Goal: Task Accomplishment & Management: Manage account settings

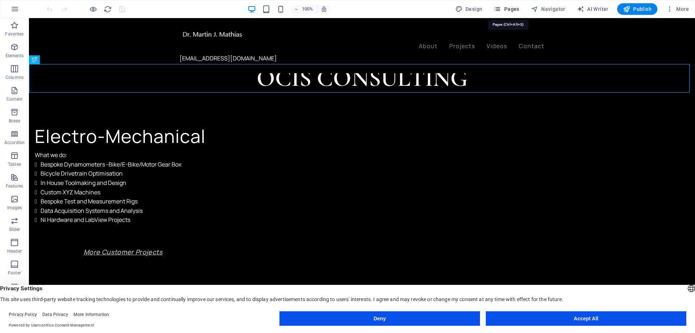
click at [508, 7] on span "Pages" at bounding box center [506, 8] width 25 height 7
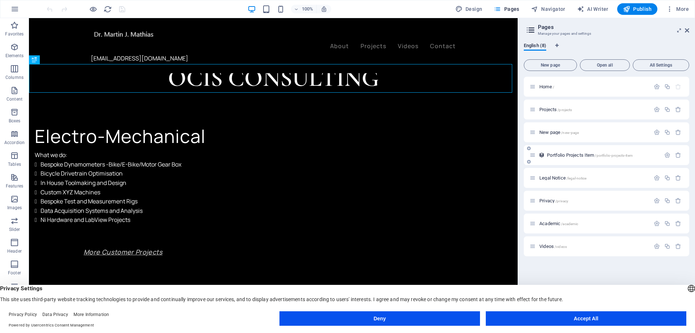
click at [588, 158] on div "Portfolio Projects Item /portfolio-projects-item" at bounding box center [594, 155] width 131 height 8
click at [556, 154] on span "Portfolio Projects Item /portfolio-projects-item" at bounding box center [590, 154] width 86 height 5
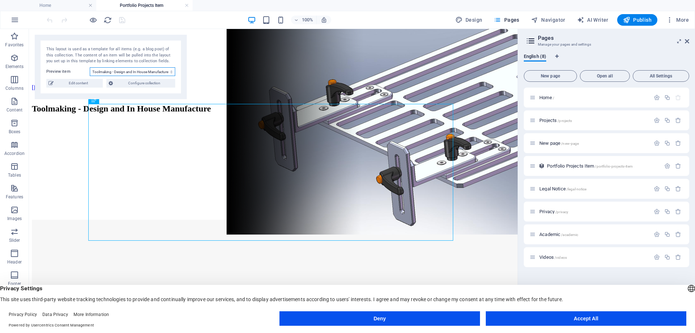
click at [171, 71] on select "Toolmaking - Design and In House Manufacture Next Gen Bike and E-Bike Dynos Ser…" at bounding box center [132, 71] width 85 height 9
select select "68dd8f2bccf343b4080a0b7d"
click at [90, 67] on select "Toolmaking - Design and In House Manufacture Next Gen Bike and E-Bike Dynos Ser…" at bounding box center [132, 71] width 85 height 9
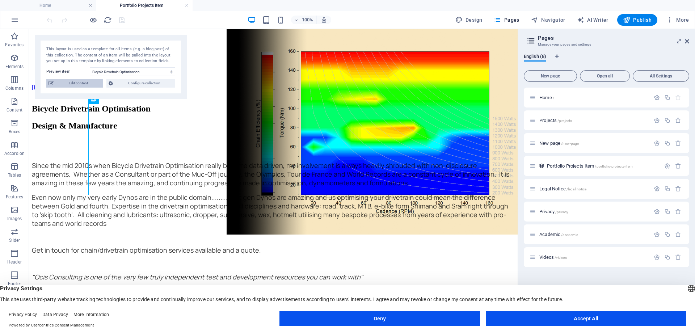
click at [83, 83] on span "Edit content" at bounding box center [78, 83] width 45 height 9
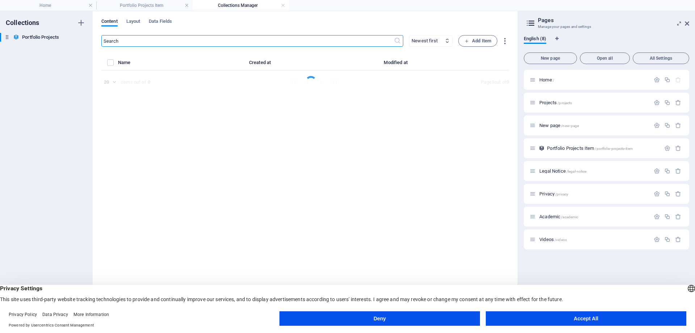
select select "Design & Manufacture"
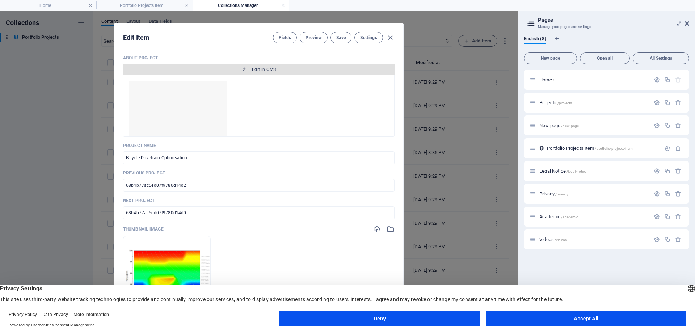
click at [258, 69] on span "Edit in CMS" at bounding box center [264, 70] width 24 height 6
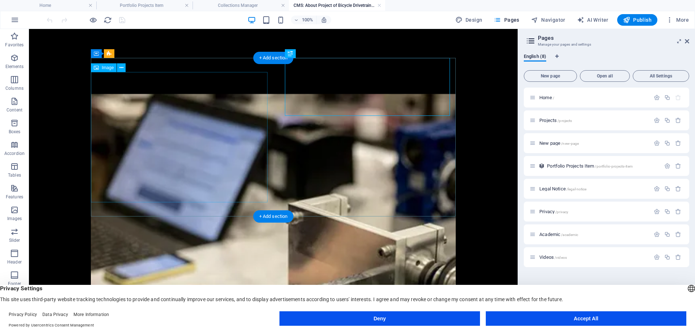
click at [221, 148] on figure at bounding box center [273, 238] width 365 height 360
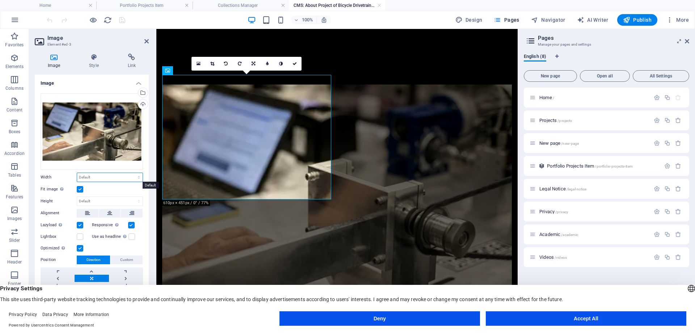
click at [139, 176] on select "Default auto px rem % em vh vw" at bounding box center [109, 177] width 65 height 9
select select "rem"
click at [132, 173] on select "Default auto px rem % em vh vw" at bounding box center [109, 177] width 65 height 9
type input "29.1865"
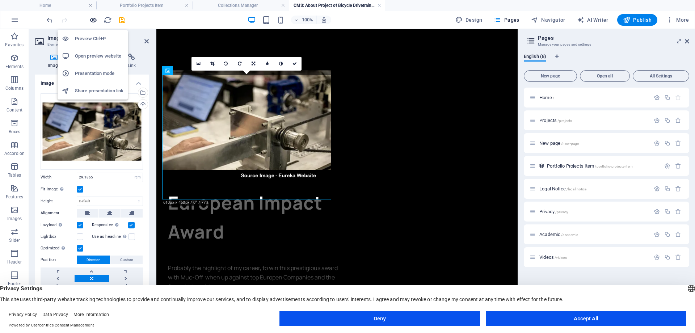
click at [91, 21] on icon "button" at bounding box center [93, 20] width 8 height 8
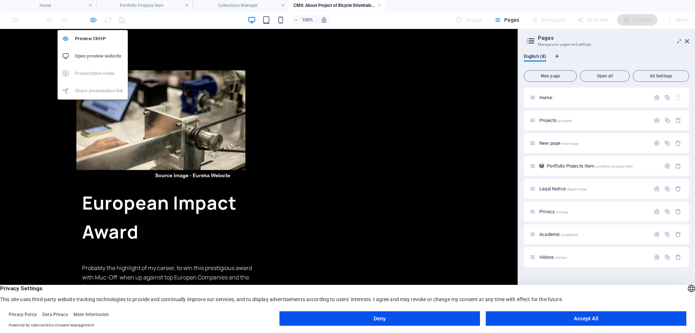
click at [94, 21] on icon "button" at bounding box center [93, 20] width 8 height 8
select select "rem"
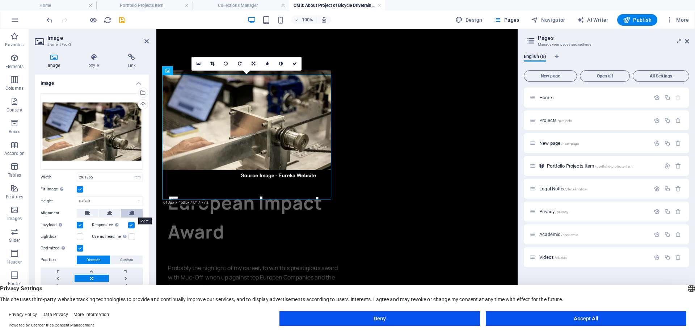
click at [132, 212] on icon at bounding box center [131, 213] width 5 height 9
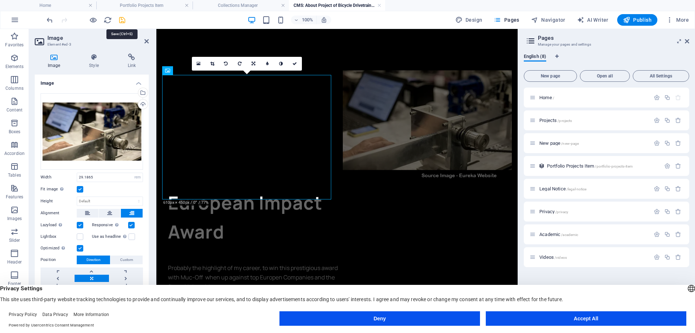
click at [122, 20] on icon "save" at bounding box center [122, 20] width 8 height 8
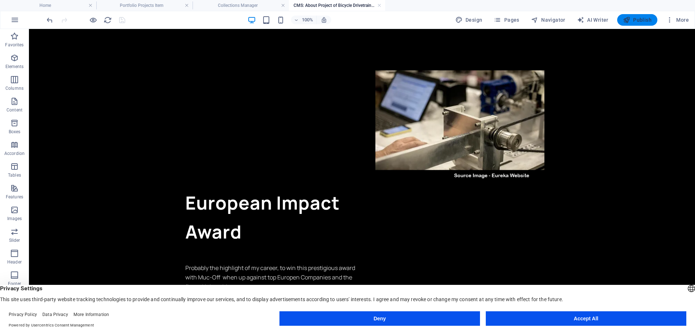
click at [641, 22] on span "Publish" at bounding box center [637, 19] width 29 height 7
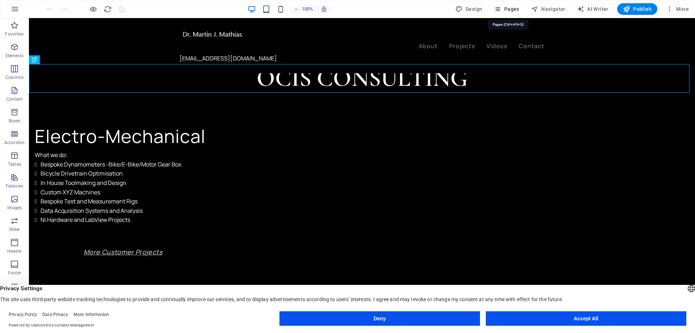
click at [508, 9] on span "Pages" at bounding box center [506, 8] width 25 height 7
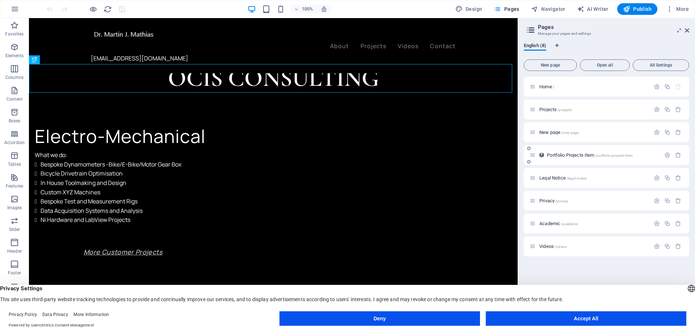
click at [587, 156] on span "Portfolio Projects Item /portfolio-projects-item" at bounding box center [590, 154] width 86 height 5
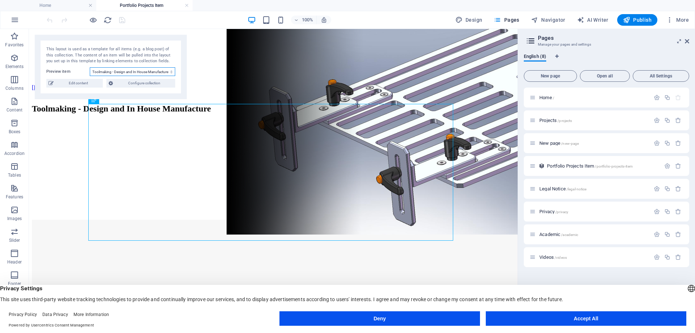
click at [170, 71] on select "Toolmaking - Design and In House Manufacture Next Gen Bike and E-Bike Dynos Ser…" at bounding box center [132, 71] width 85 height 9
select select "68dd8f2bccf343b4080a0b7f"
click at [90, 67] on select "Toolmaking - Design and In House Manufacture Next Gen Bike and E-Bike Dynos Ser…" at bounding box center [132, 71] width 85 height 9
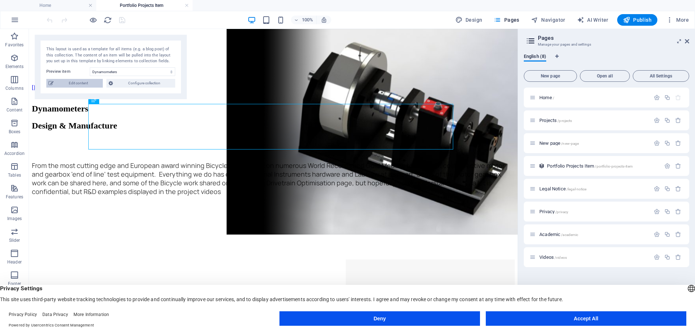
click at [88, 85] on span "Edit content" at bounding box center [78, 83] width 45 height 9
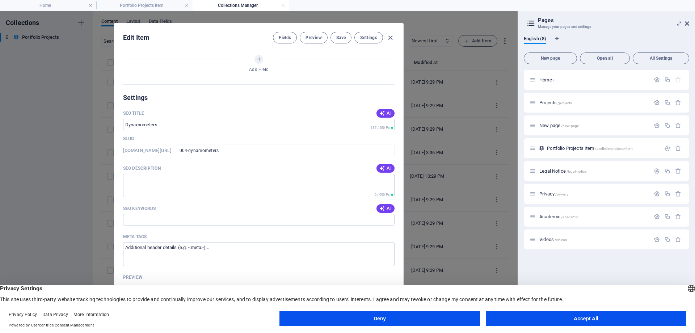
select select "Design & Manufacture"
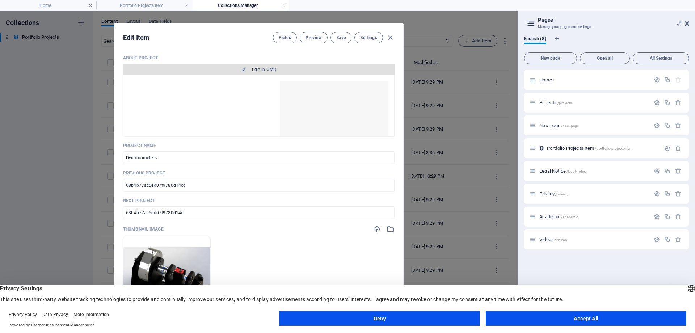
click at [257, 67] on span "Edit in CMS" at bounding box center [264, 70] width 24 height 6
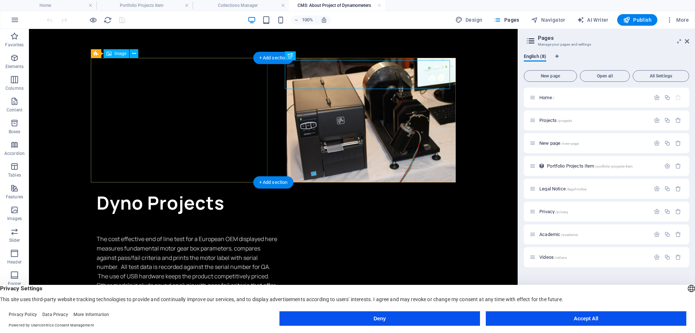
click at [196, 124] on figure at bounding box center [273, 120] width 365 height 124
select select "em"
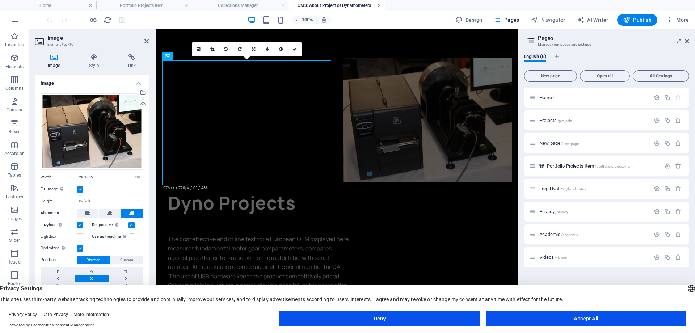
click at [378, 5] on link at bounding box center [379, 5] width 4 height 7
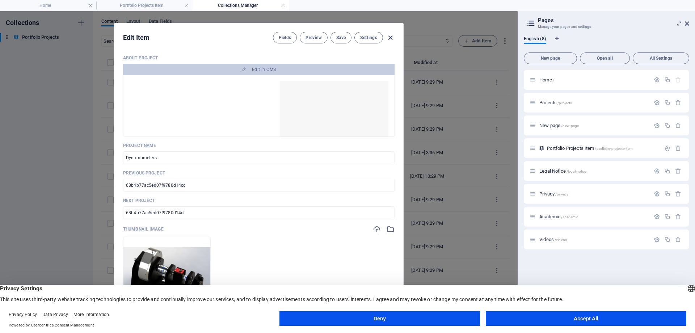
click at [388, 36] on icon "button" at bounding box center [390, 38] width 8 height 8
type input "004-dynamometers"
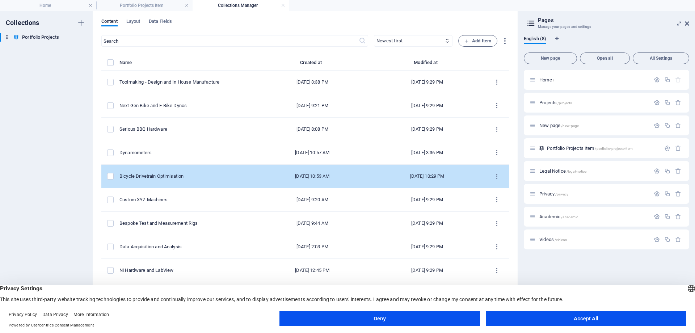
click at [187, 174] on div "Bicycle Drivetrain Optimisation" at bounding box center [184, 176] width 130 height 7
select select "Design & Manufacture"
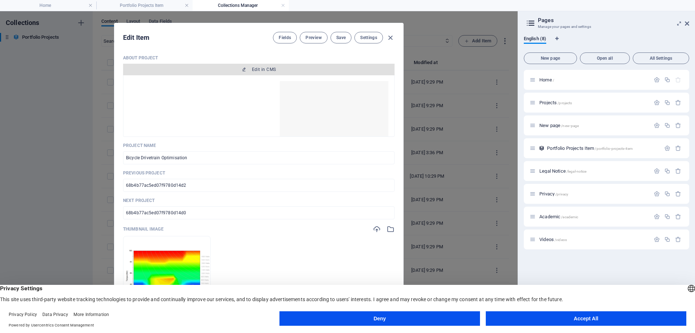
click at [263, 69] on span "Edit in CMS" at bounding box center [264, 70] width 24 height 6
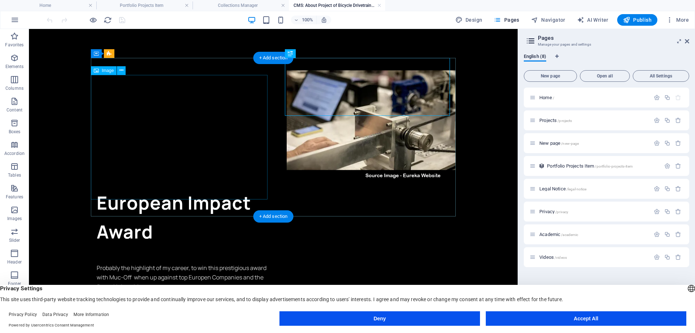
click at [206, 139] on figure at bounding box center [273, 120] width 365 height 124
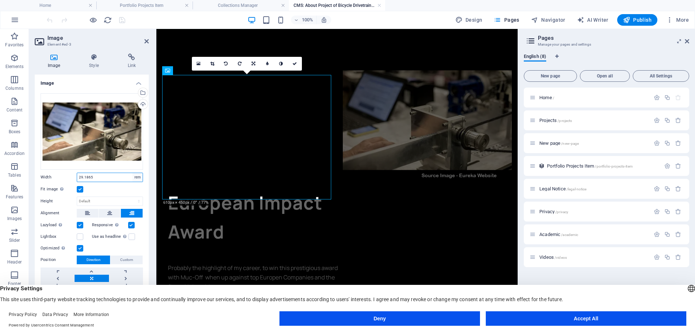
click at [138, 177] on select "Default auto px rem % em vh vw" at bounding box center [137, 177] width 10 height 9
select select "em"
click at [132, 173] on select "Default auto px rem % em vh vw" at bounding box center [137, 177] width 10 height 9
type input "29.1856"
click at [120, 25] on div at bounding box center [85, 20] width 81 height 12
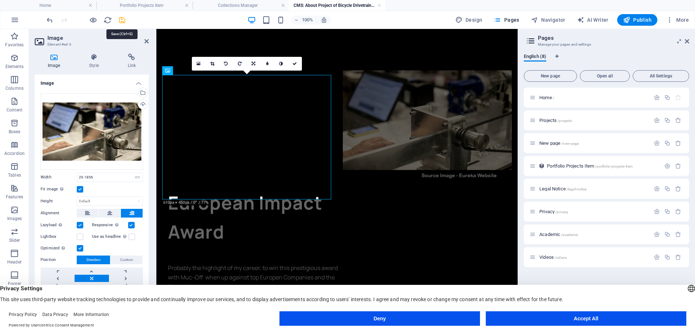
click at [122, 22] on icon "save" at bounding box center [122, 20] width 8 height 8
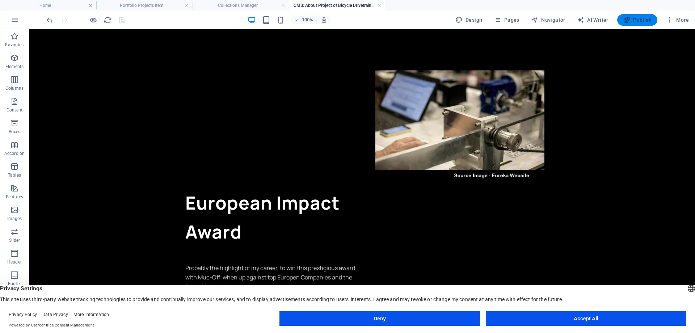
click at [631, 19] on span "Publish" at bounding box center [637, 19] width 29 height 7
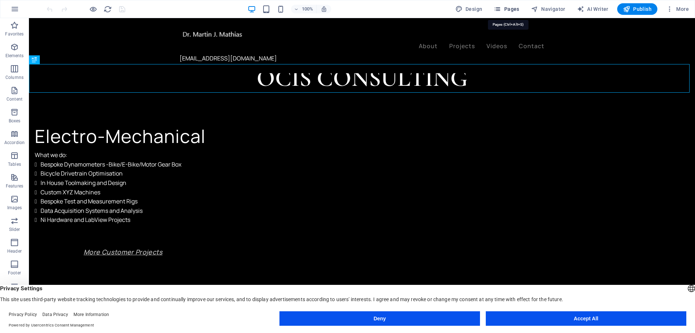
click at [509, 11] on span "Pages" at bounding box center [506, 8] width 25 height 7
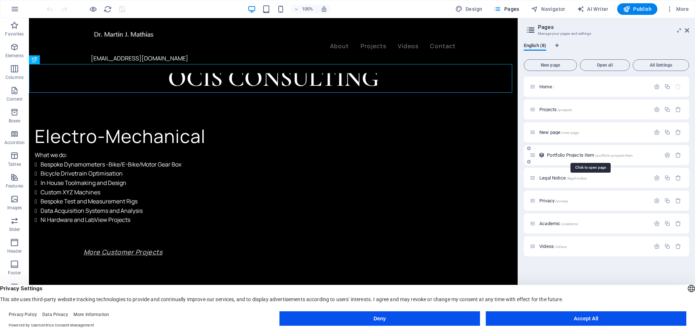
click at [577, 154] on span "Portfolio Projects Item /portfolio-projects-item" at bounding box center [590, 154] width 86 height 5
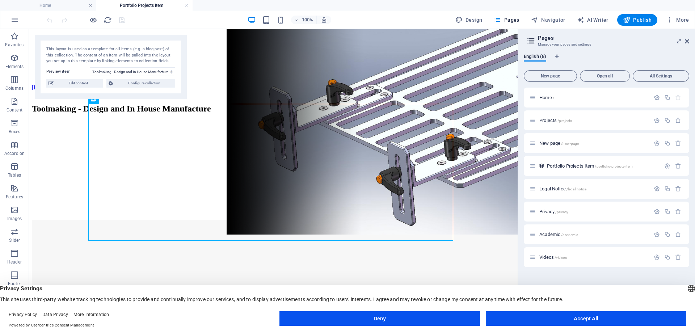
click at [92, 88] on div "This layout is used as a template for all items (e.g. a blog post) of this coll…" at bounding box center [111, 67] width 152 height 64
click at [170, 71] on select "Toolmaking - Design and In House Manufacture Next Gen Bike and E-Bike Dynos Ser…" at bounding box center [132, 71] width 85 height 9
click at [90, 67] on select "Toolmaking - Design and In House Manufacture Next Gen Bike and E-Bike Dynos Ser…" at bounding box center [132, 71] width 85 height 9
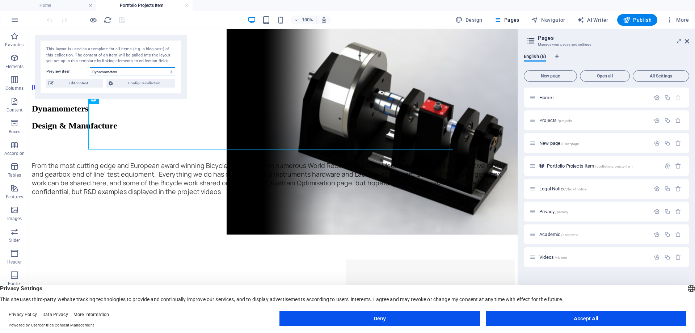
click at [170, 71] on select "Toolmaking - Design and In House Manufacture Next Gen Bike and E-Bike Dynos Ser…" at bounding box center [132, 71] width 85 height 9
select select "68dd8f2bccf343b4080a0b7d"
click at [90, 67] on select "Toolmaking - Design and In House Manufacture Next Gen Bike and E-Bike Dynos Ser…" at bounding box center [132, 71] width 85 height 9
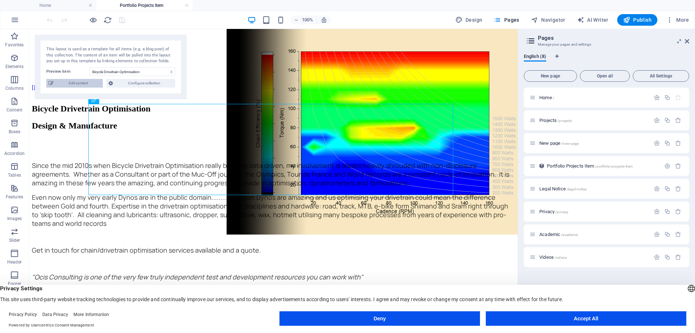
click at [90, 85] on span "Edit content" at bounding box center [78, 83] width 45 height 9
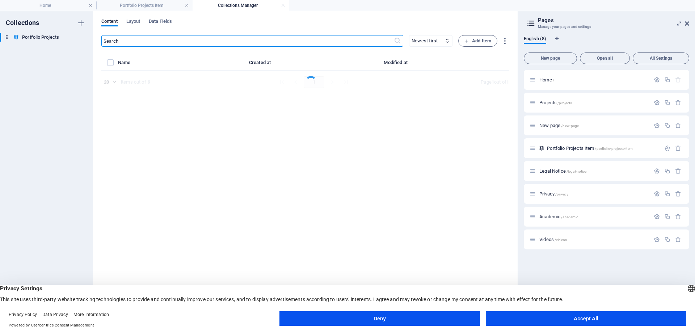
select select "Design & Manufacture"
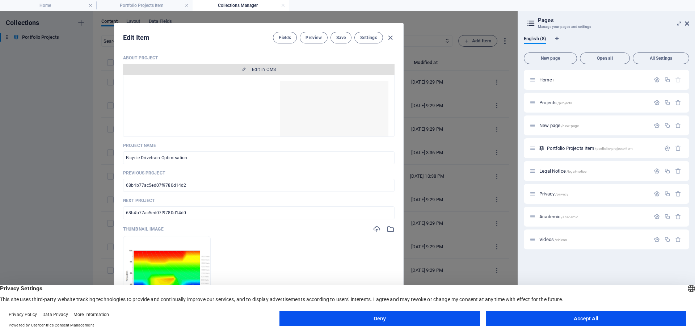
click at [269, 70] on span "Edit in CMS" at bounding box center [264, 70] width 24 height 6
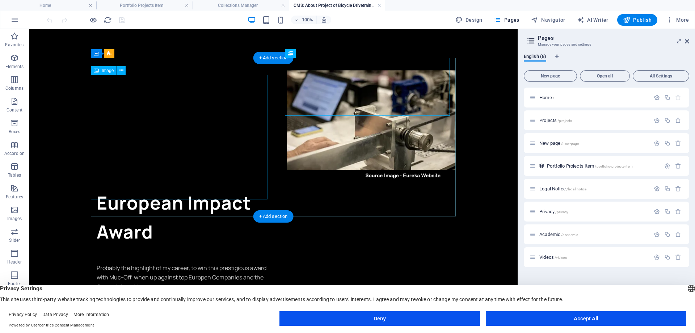
click at [217, 137] on figure at bounding box center [273, 120] width 365 height 124
click at [202, 182] on figure at bounding box center [273, 120] width 365 height 124
click at [207, 138] on figure at bounding box center [273, 120] width 365 height 124
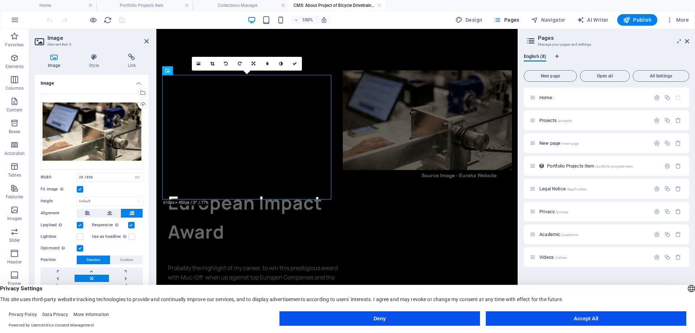
click at [80, 188] on label at bounding box center [80, 189] width 7 height 7
click at [0, 0] on input "Fit image Automatically fit image to a fixed width and height" at bounding box center [0, 0] width 0 height 0
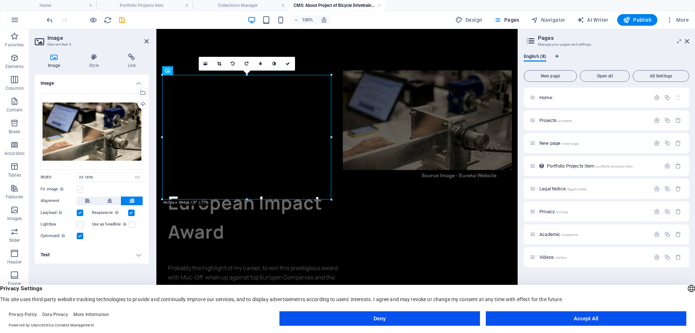
click at [80, 188] on label at bounding box center [80, 189] width 7 height 7
click at [0, 0] on input "Fit image Automatically fit image to a fixed width and height" at bounding box center [0, 0] width 0 height 0
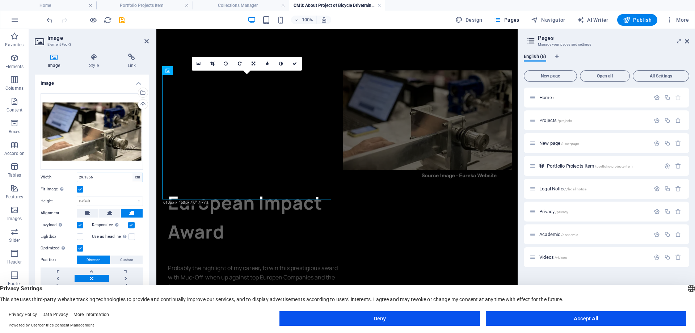
click at [136, 177] on select "Default auto px rem % em vh vw" at bounding box center [137, 177] width 10 height 9
select select "%"
click at [132, 173] on select "Default auto px rem % em vh vw" at bounding box center [137, 177] width 10 height 9
type input "46.8"
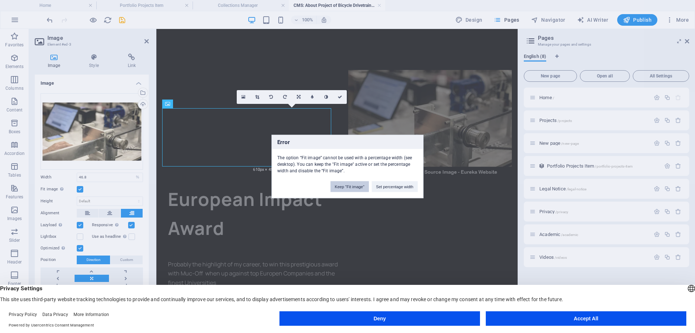
click at [348, 186] on button "Keep "Fit image"" at bounding box center [349, 186] width 38 height 11
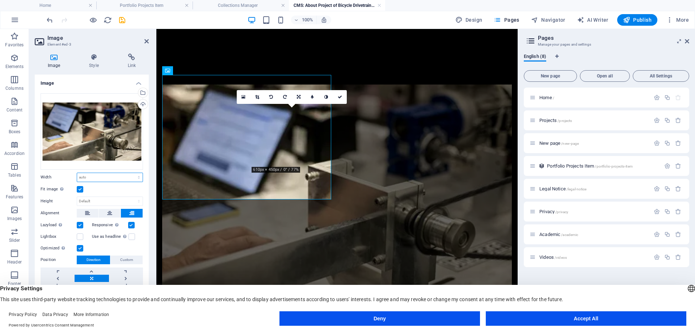
click at [140, 178] on select "Default auto px rem % em vh vw" at bounding box center [109, 177] width 65 height 9
click at [77, 173] on select "Default auto px rem % em vh vw" at bounding box center [109, 177] width 65 height 9
select select "DISABLED_OPTION_VALUE"
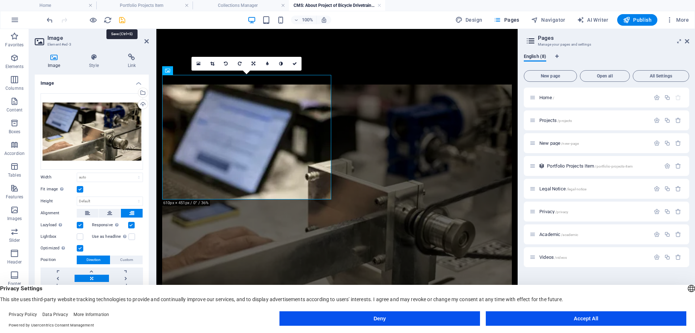
click at [120, 23] on icon "save" at bounding box center [122, 20] width 8 height 8
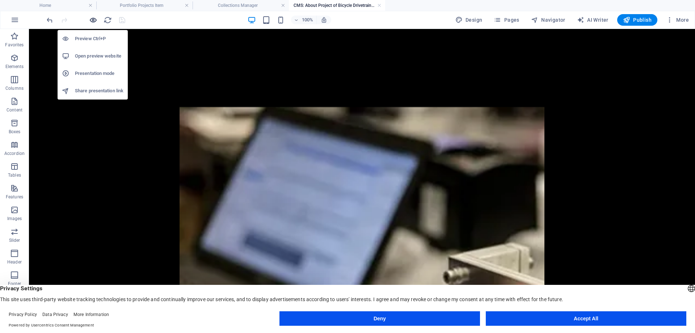
click at [94, 22] on icon "button" at bounding box center [93, 20] width 8 height 8
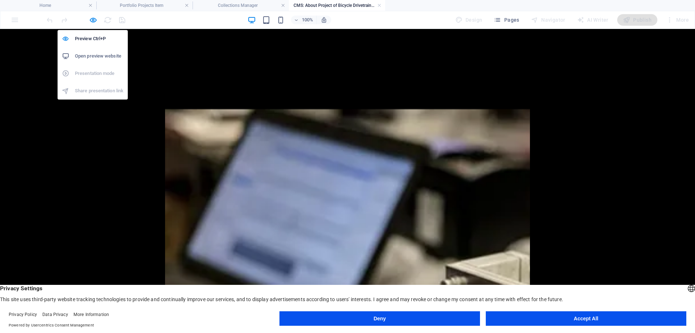
click at [97, 52] on h6 "Open preview website" at bounding box center [99, 56] width 48 height 9
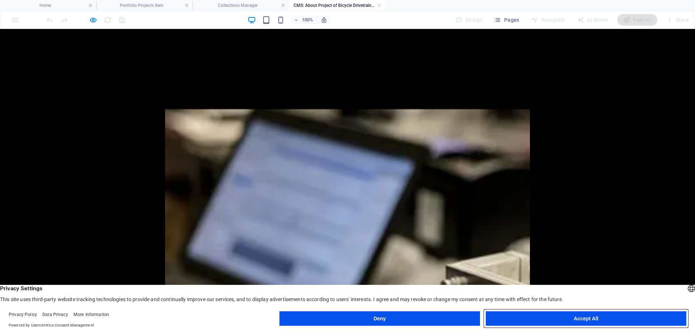
click at [538, 317] on button "Accept All" at bounding box center [586, 318] width 200 height 14
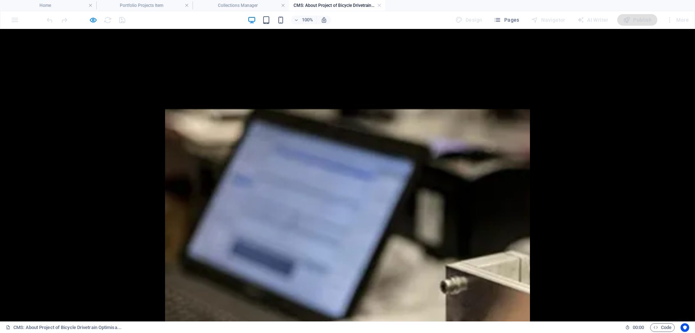
click at [95, 15] on div at bounding box center [85, 20] width 81 height 12
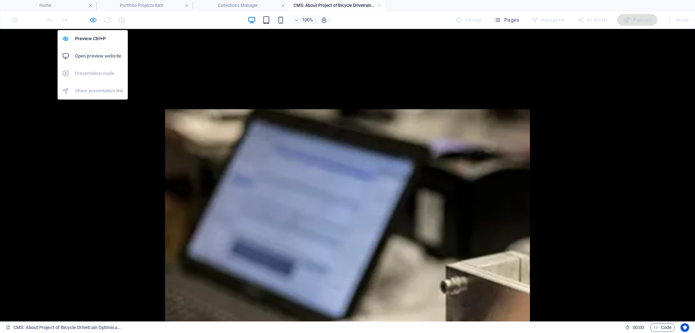
click at [92, 19] on icon "button" at bounding box center [93, 20] width 8 height 8
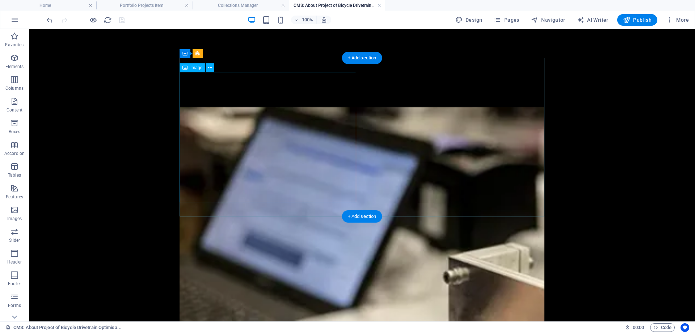
click at [301, 137] on figure at bounding box center [361, 303] width 365 height 491
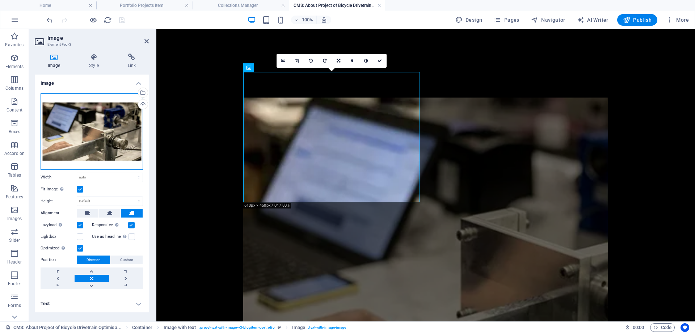
click at [128, 138] on div "Drag files here, click to choose files or select files from Files or our free s…" at bounding box center [92, 131] width 102 height 76
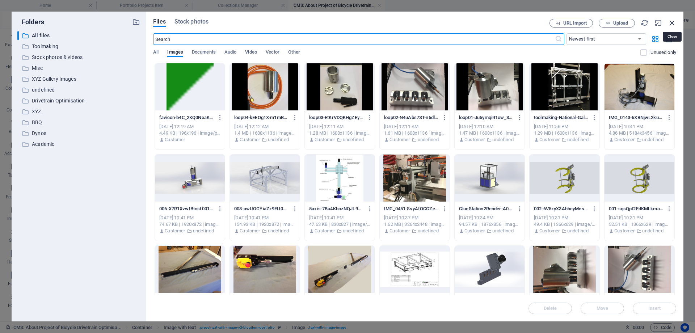
click at [676, 23] on icon "button" at bounding box center [672, 23] width 8 height 8
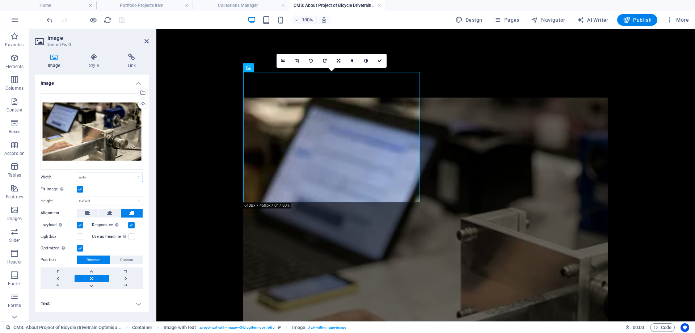
click at [139, 175] on select "Default auto px rem % em vh vw" at bounding box center [109, 177] width 65 height 9
click at [77, 173] on select "Default auto px rem % em vh vw" at bounding box center [109, 177] width 65 height 9
click at [132, 214] on icon at bounding box center [131, 213] width 5 height 9
click at [139, 202] on select "Default auto px" at bounding box center [109, 201] width 65 height 9
click at [139, 178] on select "Default auto px rem % em vh vw" at bounding box center [109, 177] width 65 height 9
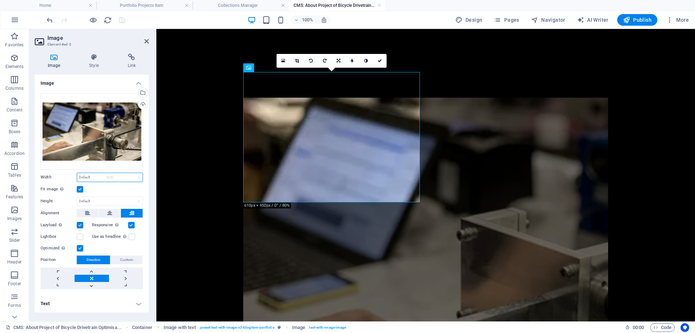
click at [77, 173] on select "Default auto px rem % em vh vw" at bounding box center [109, 177] width 65 height 9
select select "DISABLED_OPTION_VALUE"
click at [136, 202] on select "Default auto px" at bounding box center [109, 201] width 65 height 9
click at [77, 197] on select "Default auto px" at bounding box center [109, 201] width 65 height 9
select select "DISABLED_OPTION_VALUE"
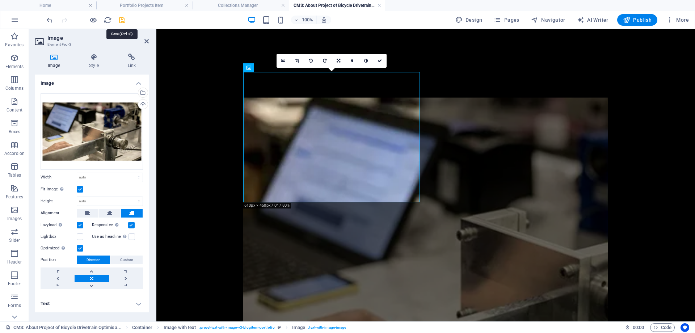
click at [122, 18] on icon "save" at bounding box center [122, 20] width 8 height 8
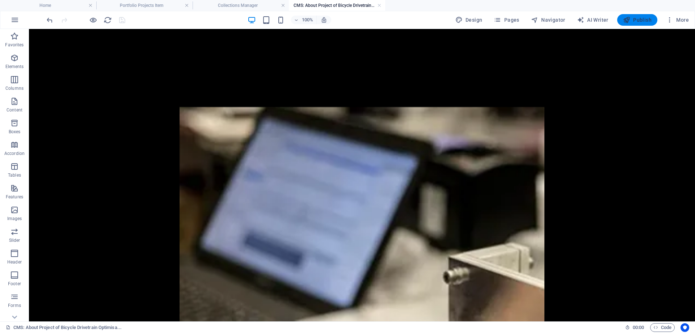
click at [636, 22] on span "Publish" at bounding box center [637, 19] width 29 height 7
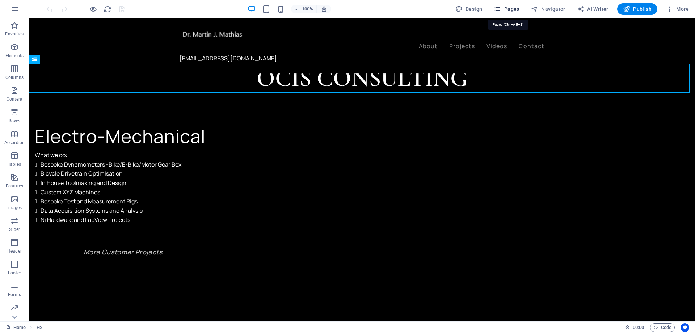
click at [512, 9] on span "Pages" at bounding box center [506, 8] width 25 height 7
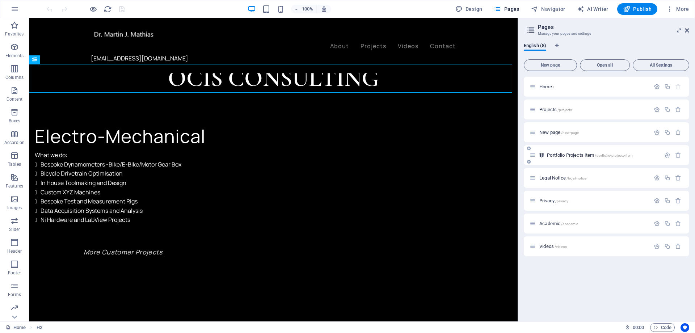
click at [590, 153] on span "Portfolio Projects Item /portfolio-projects-item" at bounding box center [590, 154] width 86 height 5
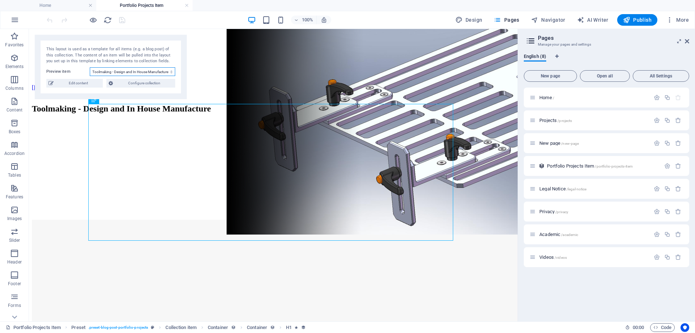
click at [169, 69] on select "Toolmaking - Design and In House Manufacture Next Gen Bike and E-Bike Dynos Ser…" at bounding box center [132, 71] width 85 height 9
select select "68dd8f2bccf343b4080a0b7f"
click at [90, 67] on select "Toolmaking - Design and In House Manufacture Next Gen Bike and E-Bike Dynos Ser…" at bounding box center [132, 71] width 85 height 9
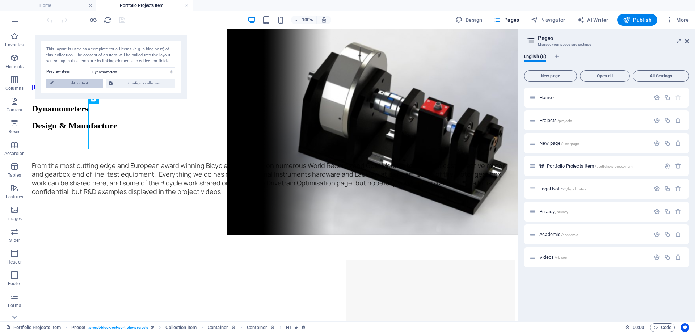
click at [75, 83] on span "Edit content" at bounding box center [78, 83] width 45 height 9
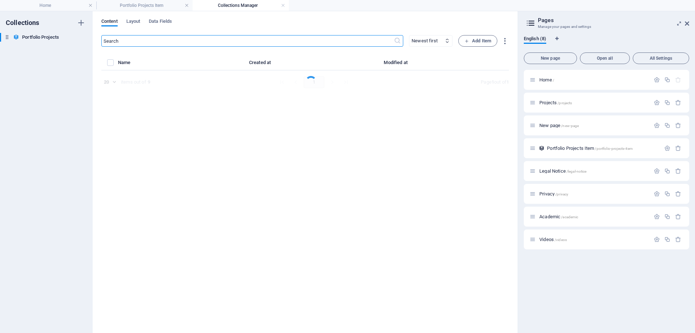
select select "Design & Manufacture"
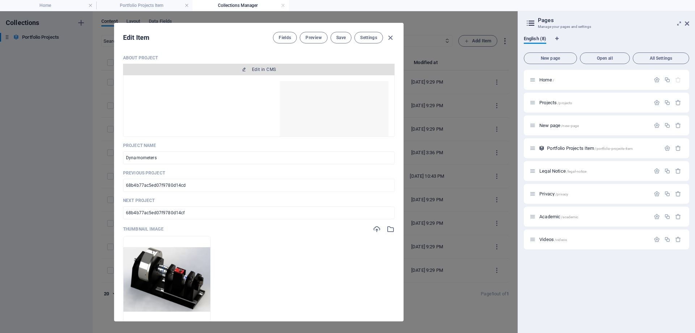
click at [260, 67] on span "Edit in CMS" at bounding box center [264, 70] width 24 height 6
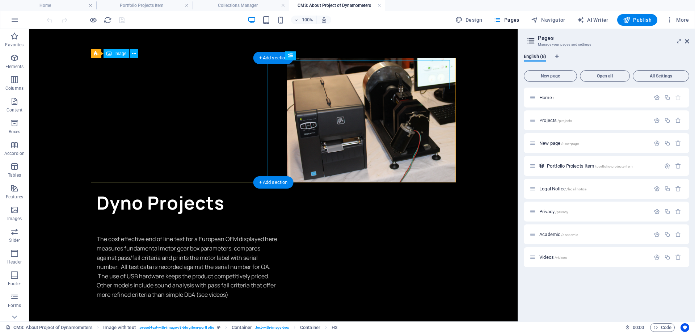
click at [228, 120] on figure at bounding box center [273, 120] width 365 height 124
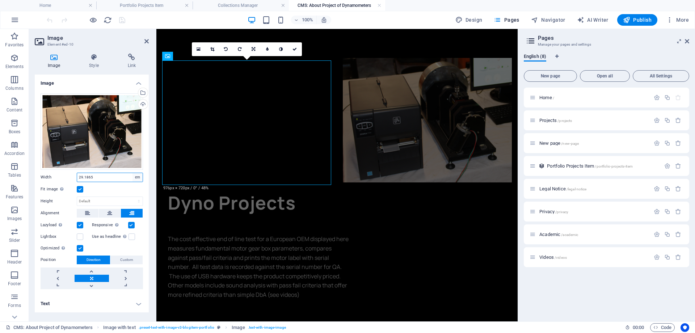
click at [137, 178] on select "Default auto px rem % em vh vw" at bounding box center [137, 177] width 10 height 9
select select "default"
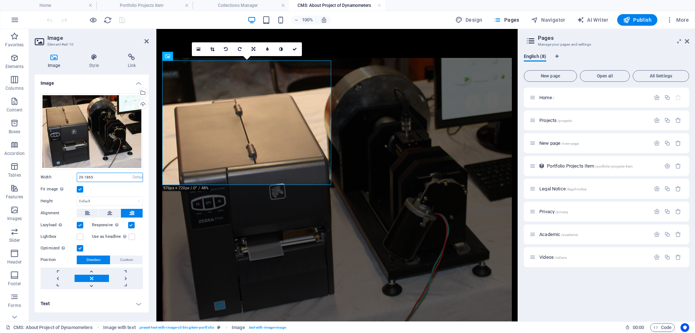
click at [132, 173] on select "Default auto px rem % em vh vw" at bounding box center [137, 177] width 10 height 9
select select "DISABLED_OPTION_VALUE"
click at [121, 19] on icon "save" at bounding box center [122, 20] width 8 height 8
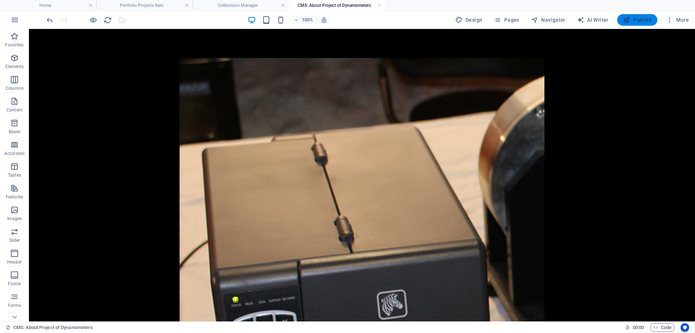
click at [636, 16] on span "Publish" at bounding box center [637, 19] width 29 height 7
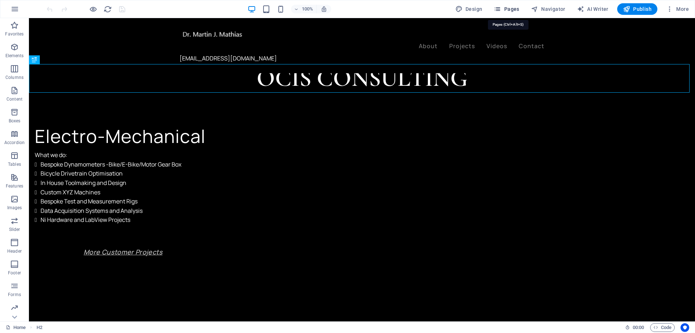
click at [509, 8] on span "Pages" at bounding box center [506, 8] width 25 height 7
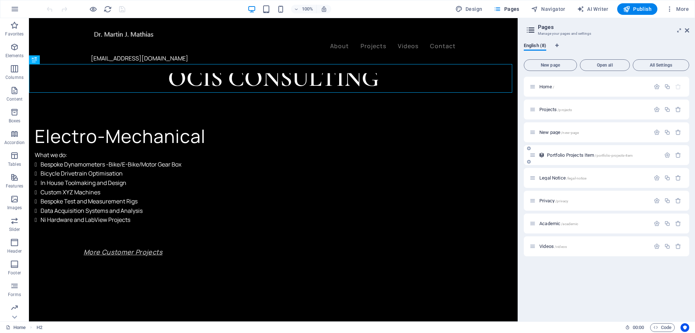
click at [569, 154] on span "Portfolio Projects Item /portfolio-projects-item" at bounding box center [590, 154] width 86 height 5
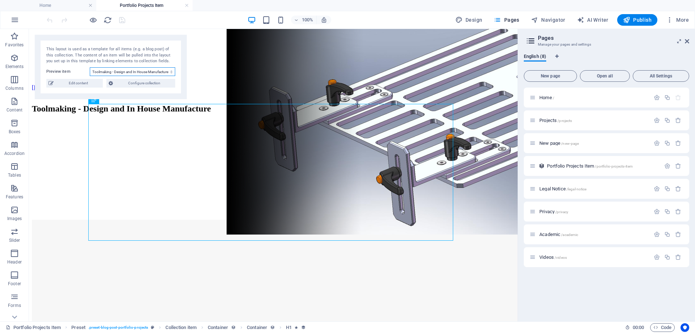
click at [171, 71] on select "Toolmaking - Design and In House Manufacture Next Gen Bike and E-Bike Dynos Ser…" at bounding box center [132, 71] width 85 height 9
select select "68dd8f2bccf343b4080a0b7d"
click at [90, 67] on select "Toolmaking - Design and In House Manufacture Next Gen Bike and E-Bike Dynos Ser…" at bounding box center [132, 71] width 85 height 9
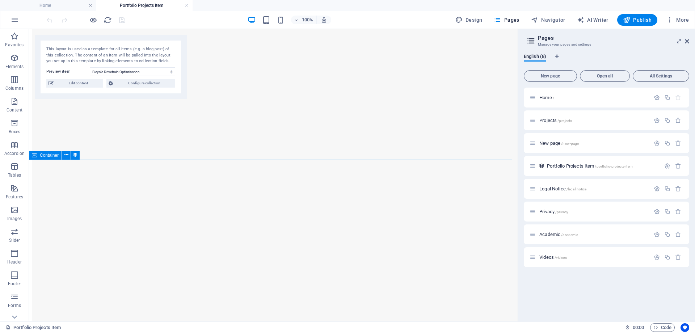
scroll to position [434, 0]
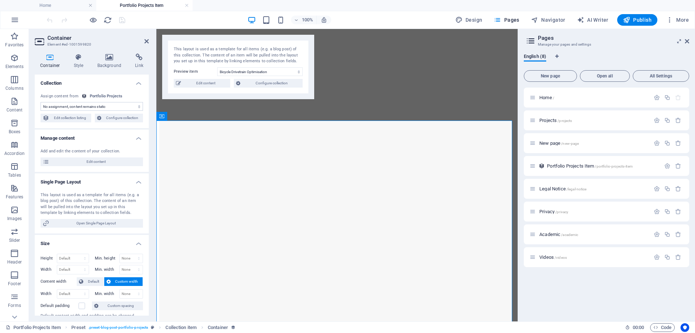
select select "about-project"
click at [200, 82] on span "Edit content" at bounding box center [205, 83] width 45 height 9
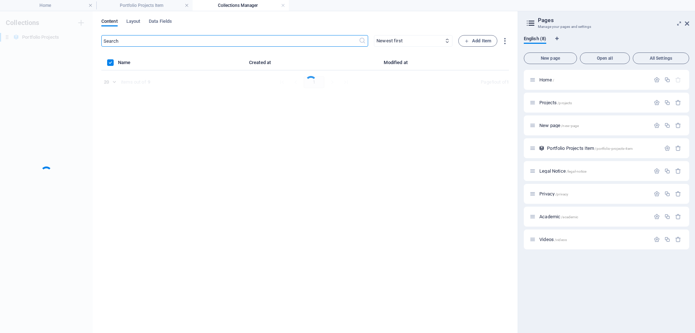
scroll to position [0, 0]
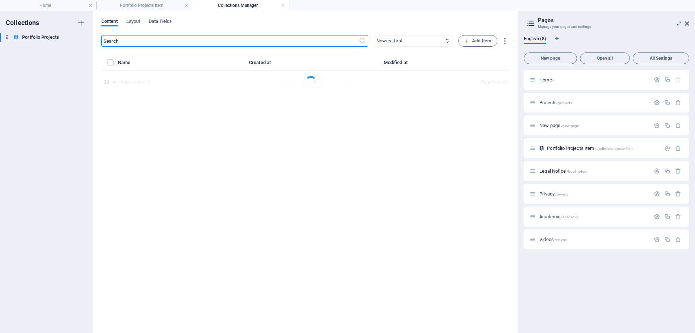
select select "Design & Manufacture"
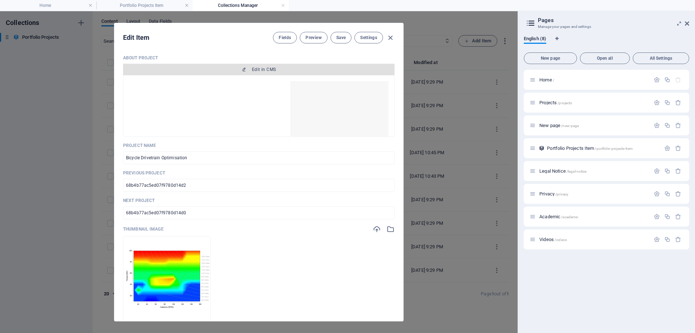
click at [275, 67] on span "Edit in CMS" at bounding box center [264, 70] width 24 height 6
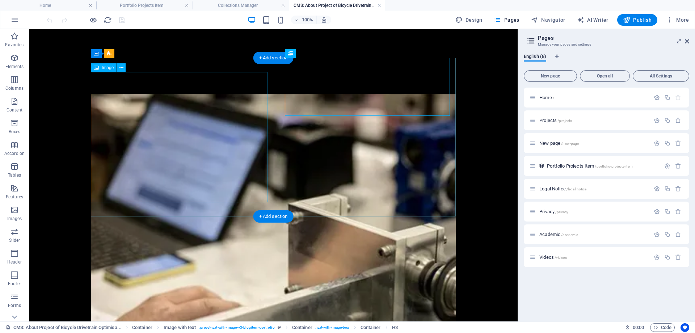
click at [231, 147] on figure at bounding box center [273, 238] width 365 height 360
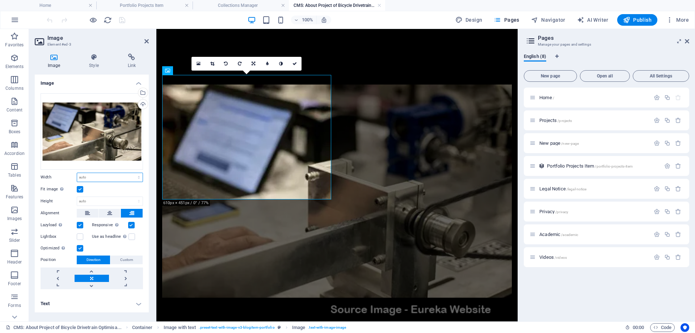
click at [140, 178] on select "Default auto px rem % em vh vw" at bounding box center [109, 177] width 65 height 9
click at [77, 173] on select "Default auto px rem % em vh vw" at bounding box center [109, 177] width 65 height 9
click at [132, 177] on select "Default auto px rem % em vh vw" at bounding box center [109, 177] width 65 height 9
click at [77, 173] on select "Default auto px rem % em vh vw" at bounding box center [109, 177] width 65 height 9
click at [139, 179] on select "Default auto px rem % em vh vw" at bounding box center [109, 177] width 65 height 9
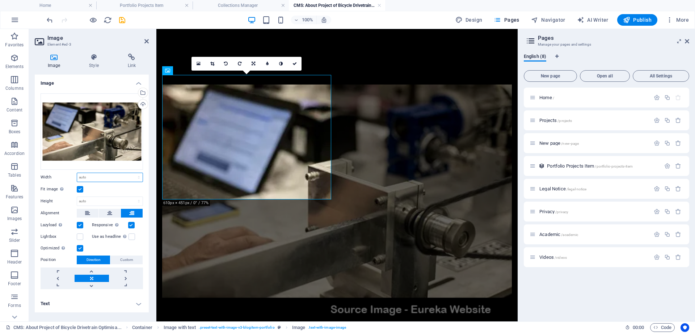
select select "rem"
click at [132, 173] on select "Default auto px rem % em vh vw" at bounding box center [109, 177] width 65 height 9
type input "29.1865"
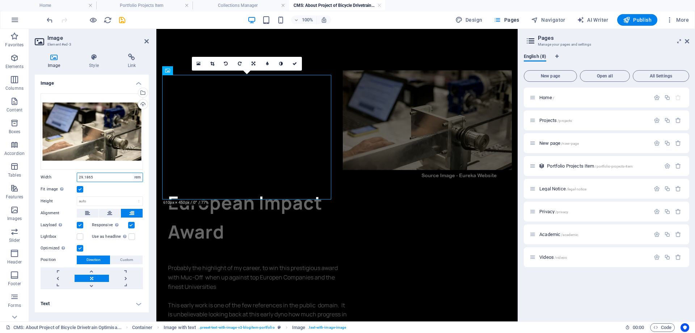
click at [139, 177] on select "Default auto px rem % em vh vw" at bounding box center [137, 177] width 10 height 9
select select "px"
click at [132, 173] on select "Default auto px rem % em vh vw" at bounding box center [137, 177] width 10 height 9
type input "467"
click at [142, 202] on select "Default auto px" at bounding box center [109, 201] width 65 height 9
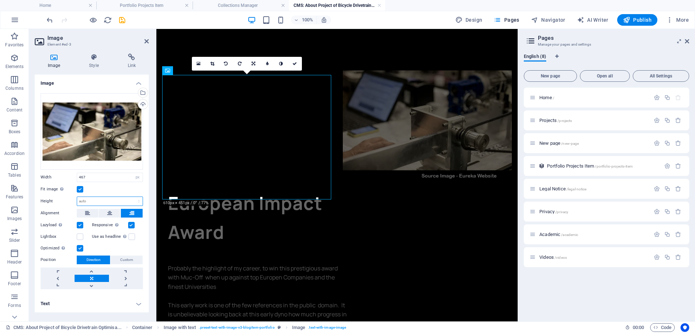
select select "px"
click at [132, 197] on select "Default auto px" at bounding box center [109, 201] width 65 height 9
type input "345"
click at [126, 190] on div "Fit image Automatically fit image to a fixed width and height" at bounding box center [92, 189] width 102 height 9
click at [120, 18] on icon "save" at bounding box center [122, 20] width 8 height 8
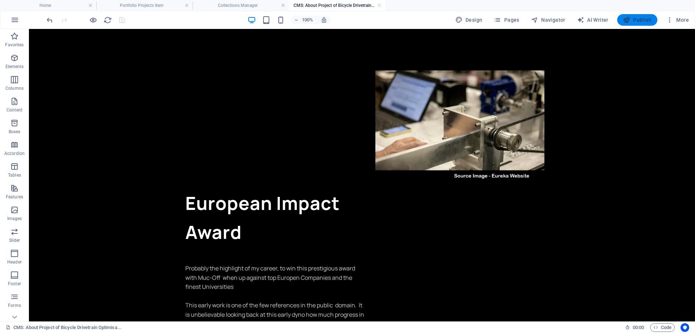
click at [642, 21] on span "Publish" at bounding box center [637, 19] width 29 height 7
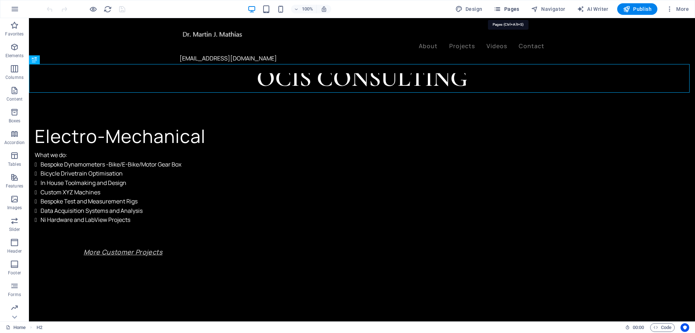
click at [510, 10] on span "Pages" at bounding box center [506, 8] width 25 height 7
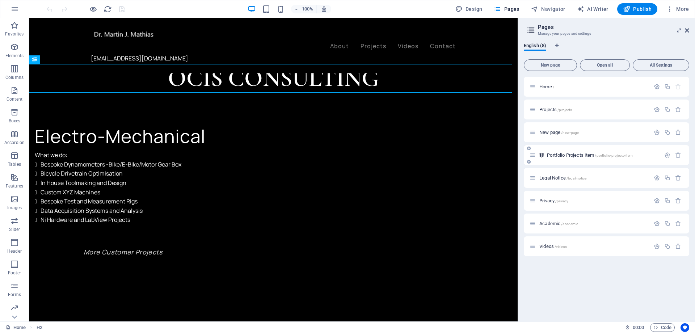
click at [593, 151] on div "Portfolio Projects Item /portfolio-projects-item" at bounding box center [594, 155] width 131 height 8
click at [574, 156] on span "Portfolio Projects Item /portfolio-projects-item" at bounding box center [590, 154] width 86 height 5
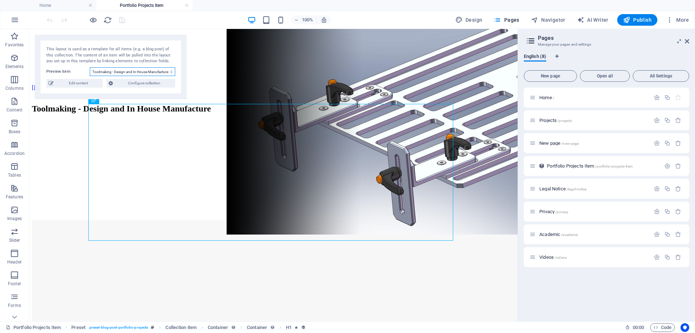
click at [171, 73] on select "Toolmaking - Design and In House Manufacture Next Gen Bike and E-Bike Dynos Ser…" at bounding box center [132, 71] width 85 height 9
select select "68dd8f2bccf343b4080a0b7d"
click at [90, 67] on select "Toolmaking - Design and In House Manufacture Next Gen Bike and E-Bike Dynos Ser…" at bounding box center [132, 71] width 85 height 9
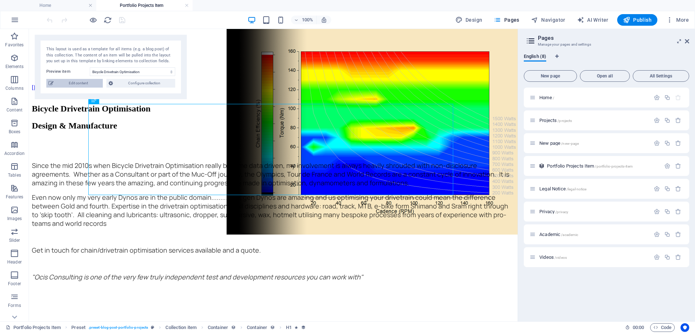
click at [76, 84] on span "Edit content" at bounding box center [78, 83] width 45 height 9
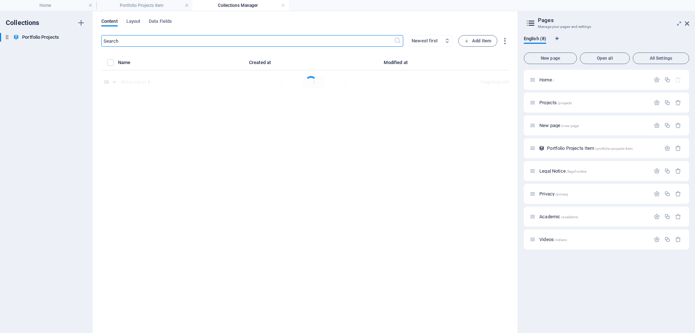
select select "Design & Manufacture"
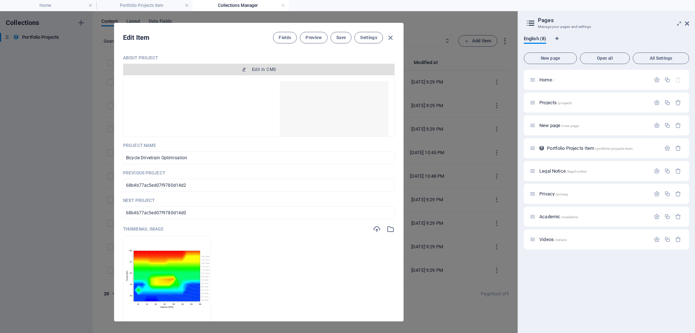
click at [220, 65] on button "Edit in CMS" at bounding box center [258, 70] width 271 height 12
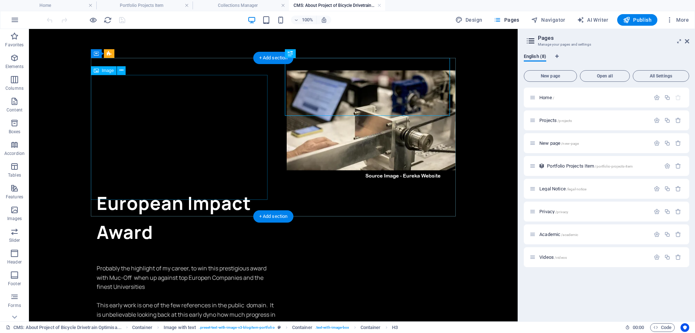
click at [240, 140] on figure at bounding box center [273, 120] width 365 height 125
click at [224, 183] on figure at bounding box center [273, 120] width 365 height 125
click at [224, 165] on figure at bounding box center [273, 120] width 365 height 125
select select "px"
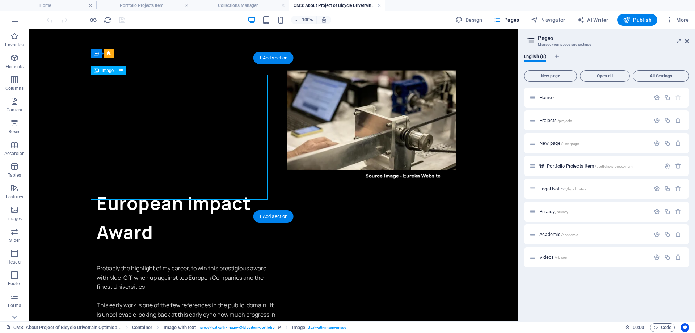
select select "px"
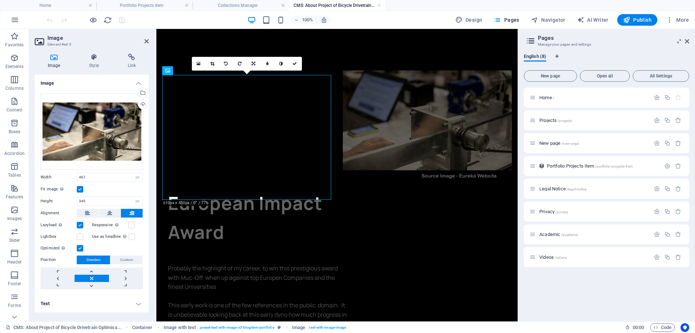
click at [136, 306] on h4 "Text" at bounding box center [92, 303] width 114 height 17
click at [136, 304] on h4 "Text" at bounding box center [92, 301] width 114 height 13
click at [80, 189] on label at bounding box center [80, 189] width 7 height 7
click at [0, 0] on input "Fit image Automatically fit image to a fixed width and height" at bounding box center [0, 0] width 0 height 0
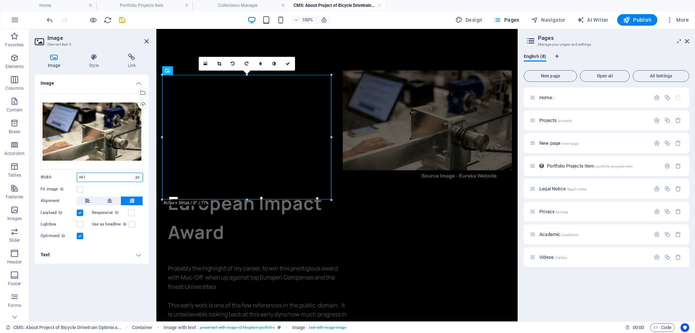
click at [136, 178] on select "Default auto px rem % em vh vw" at bounding box center [137, 177] width 10 height 9
select select "default"
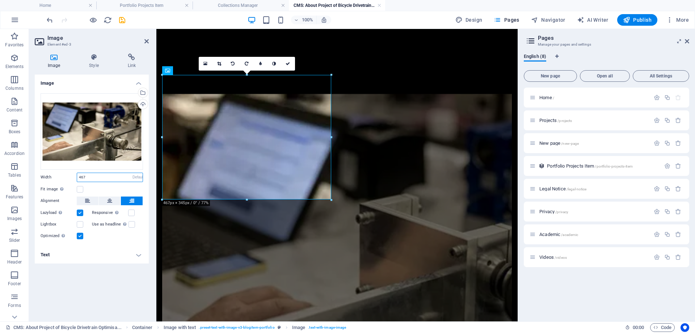
click at [132, 173] on select "Default auto px rem % em vh vw" at bounding box center [137, 177] width 10 height 9
select select "DISABLED_OPTION_VALUE"
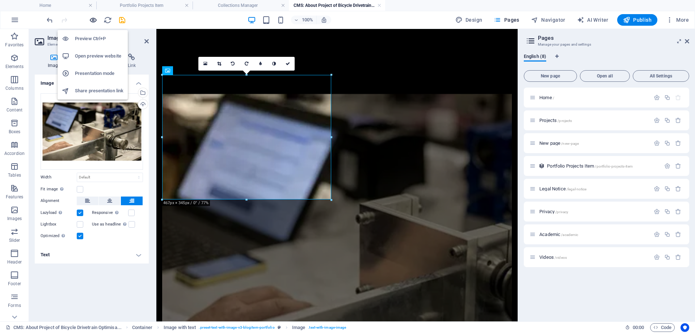
click at [90, 21] on icon "button" at bounding box center [93, 20] width 8 height 8
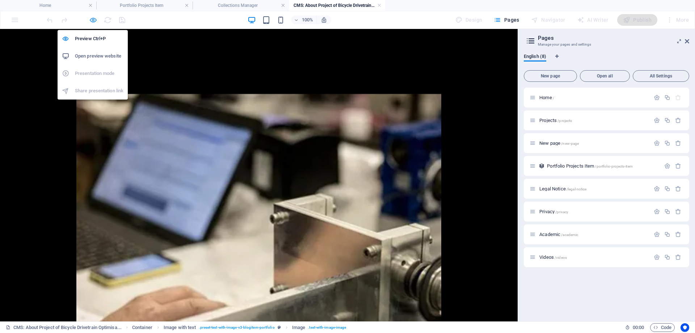
click at [92, 20] on icon "button" at bounding box center [93, 20] width 8 height 8
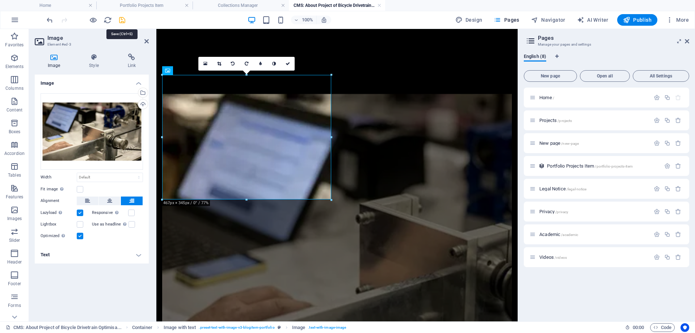
click at [123, 19] on icon "save" at bounding box center [122, 20] width 8 height 8
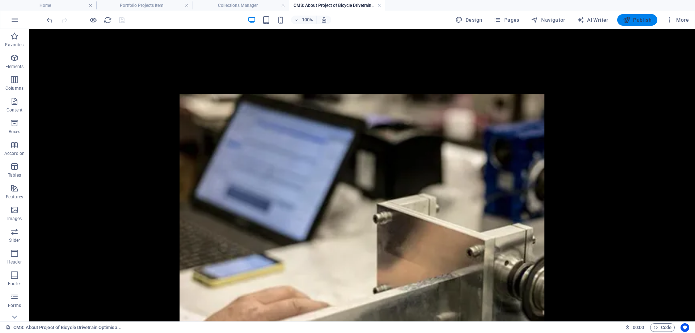
click at [638, 18] on span "Publish" at bounding box center [637, 19] width 29 height 7
